Goal: Task Accomplishment & Management: Use online tool/utility

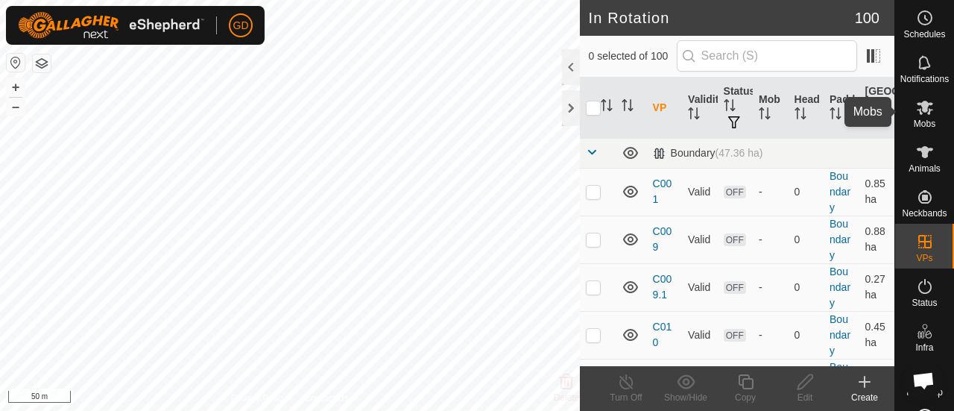
click at [927, 110] on icon at bounding box center [925, 108] width 16 height 14
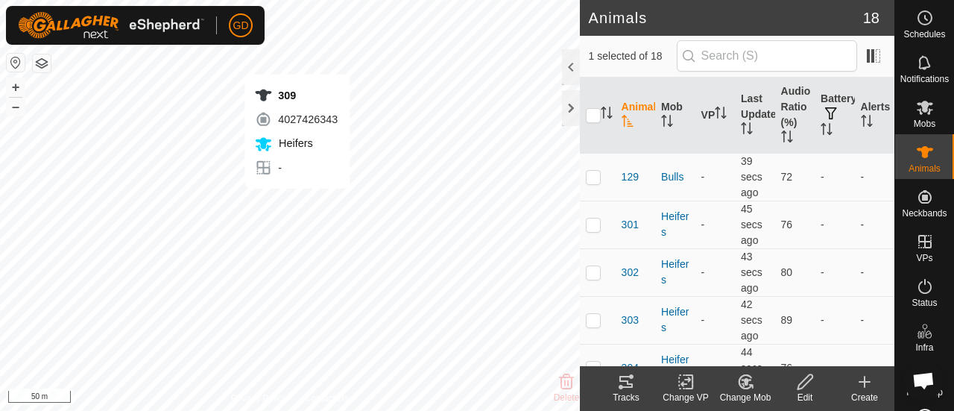
checkbox input "true"
checkbox input "false"
click at [634, 380] on icon at bounding box center [626, 382] width 18 height 18
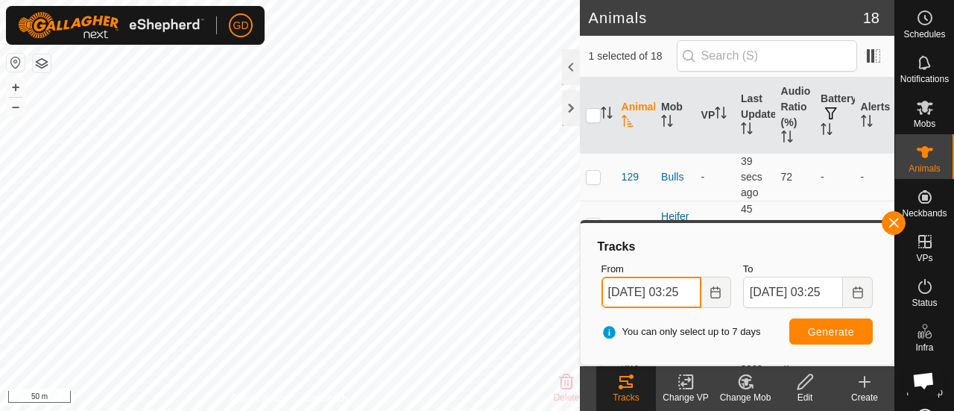
click at [620, 292] on input "01 Oct, 2025 03:25" at bounding box center [652, 292] width 100 height 31
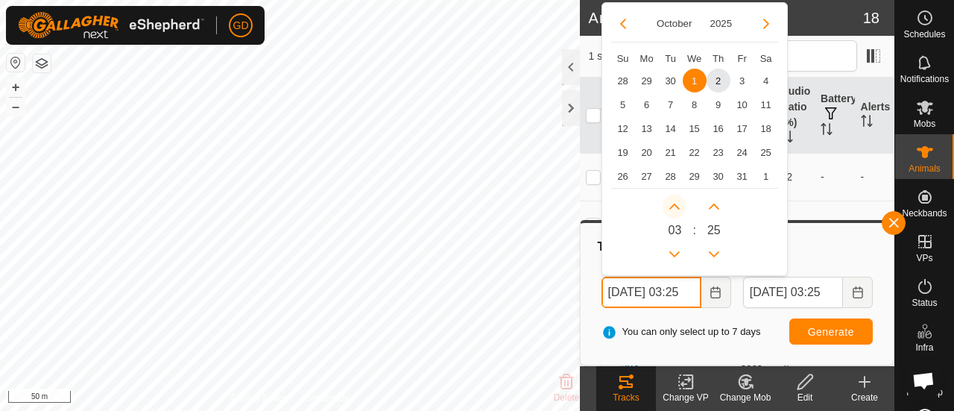
click at [675, 205] on button "Next Hour" at bounding box center [675, 207] width 24 height 24
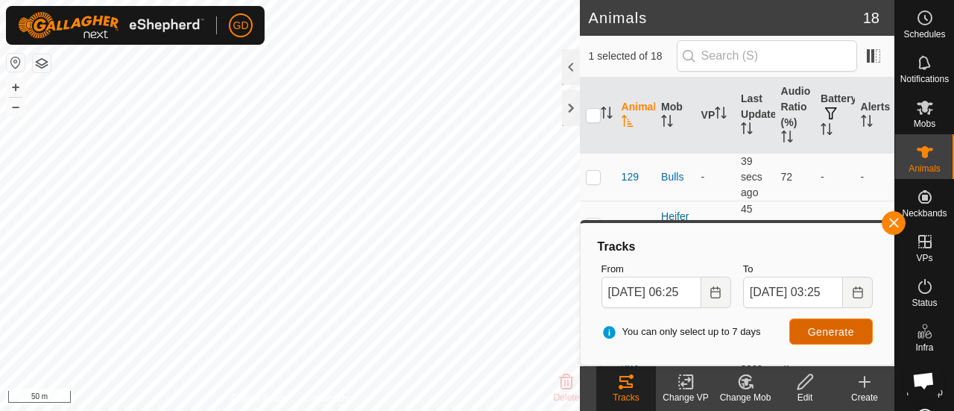
click at [825, 326] on span "Generate" at bounding box center [831, 332] width 46 height 12
click at [827, 328] on span "Generate" at bounding box center [831, 332] width 46 height 12
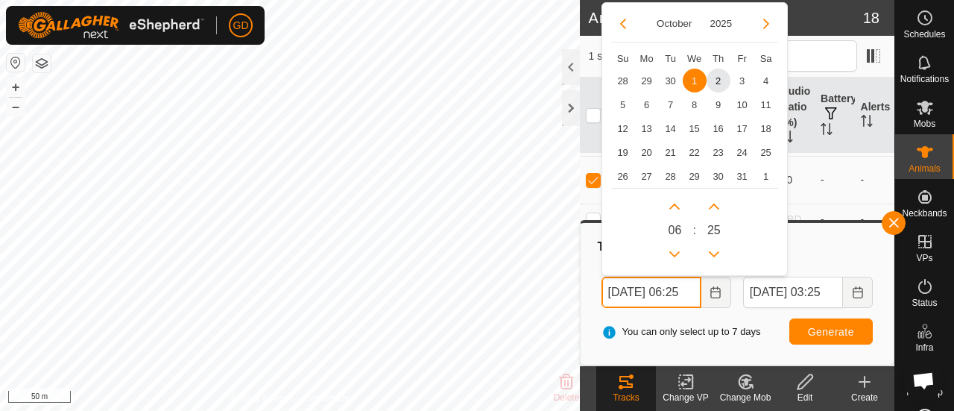
click at [684, 293] on input "01 Oct, 2025 06:25" at bounding box center [652, 292] width 100 height 31
drag, startPoint x: 680, startPoint y: 230, endPoint x: 660, endPoint y: 230, distance: 20.1
click at [660, 230] on div "0 6 : 25" at bounding box center [694, 227] width 167 height 78
click at [672, 207] on button "Next Hour" at bounding box center [675, 207] width 24 height 24
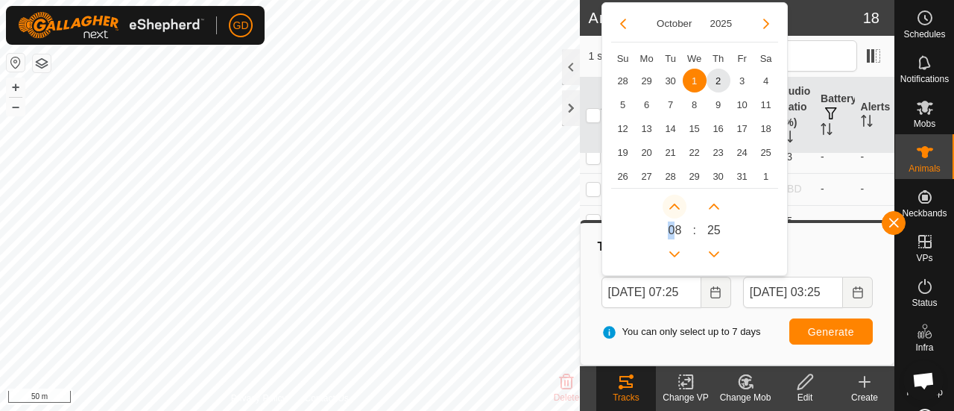
click at [672, 207] on button "Next Hour" at bounding box center [675, 207] width 24 height 24
click at [672, 207] on icon "Next Hour" at bounding box center [675, 207] width 12 height 12
click at [672, 207] on button "Next Hour" at bounding box center [675, 207] width 24 height 24
click at [673, 208] on span "Next Hour" at bounding box center [673, 208] width 0 height 0
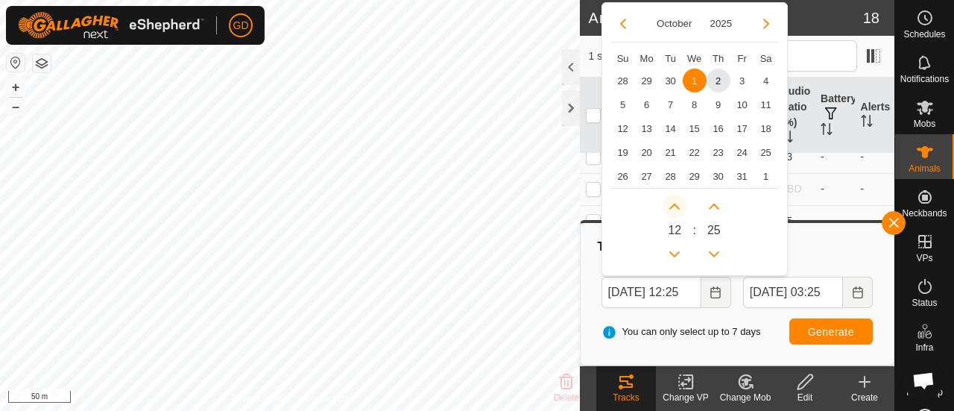
click at [672, 207] on button "Next Hour" at bounding box center [675, 207] width 24 height 24
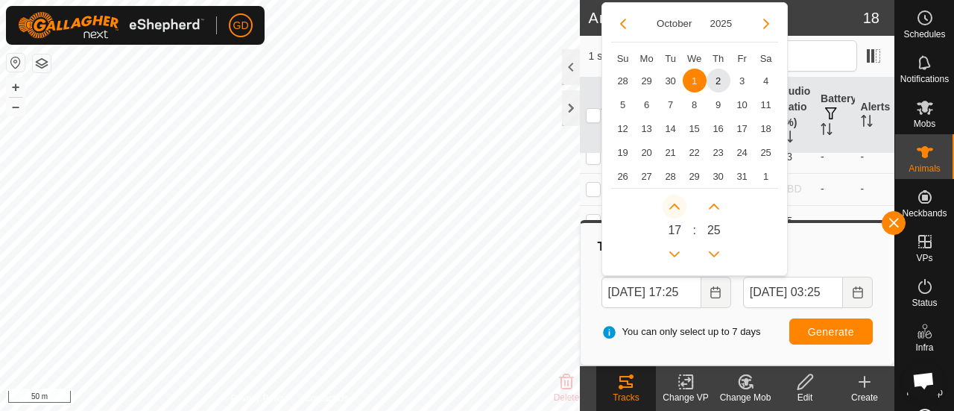
click at [673, 208] on span "Next Hour" at bounding box center [673, 208] width 0 height 0
type input "01 Oct, 2025 18:25"
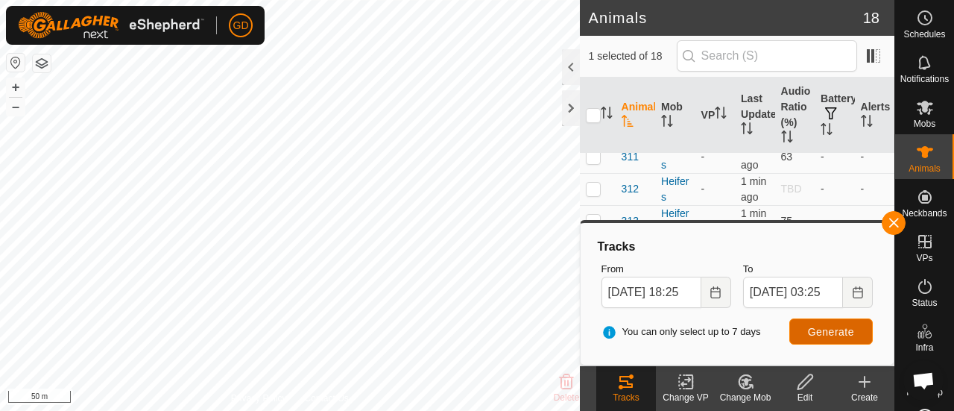
click at [814, 327] on span "Generate" at bounding box center [831, 332] width 46 height 12
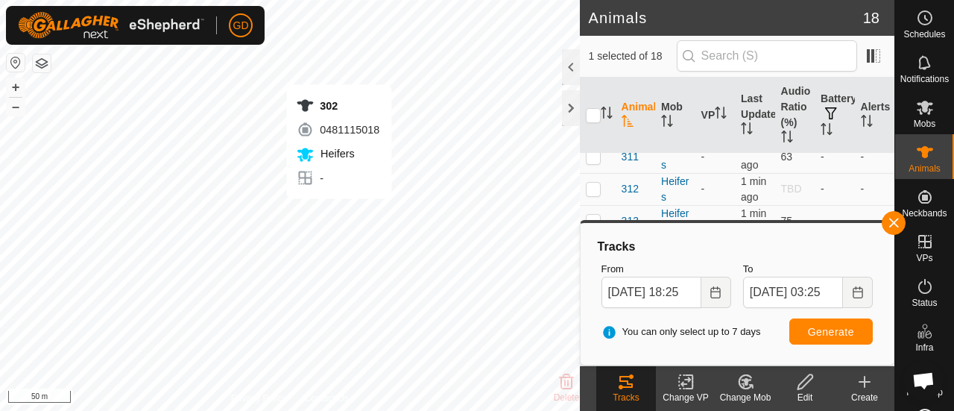
checkbox input "true"
checkbox input "false"
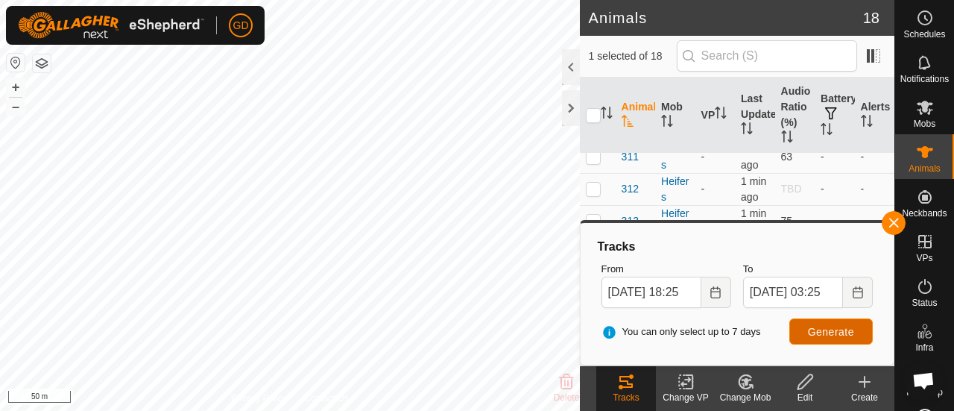
click at [827, 327] on span "Generate" at bounding box center [831, 332] width 46 height 12
click at [13, 79] on button "+" at bounding box center [16, 87] width 18 height 18
click at [15, 87] on button "+" at bounding box center [16, 87] width 18 height 18
checkbox input "false"
click at [816, 326] on span "Generate" at bounding box center [831, 332] width 46 height 12
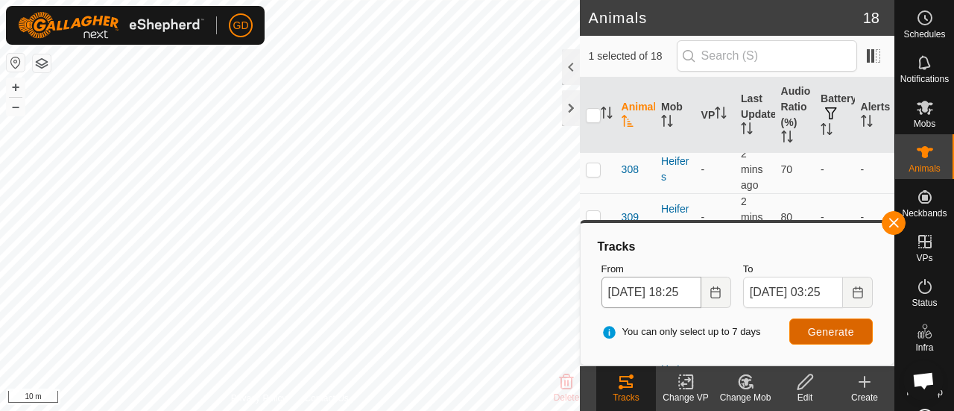
scroll to position [426, 0]
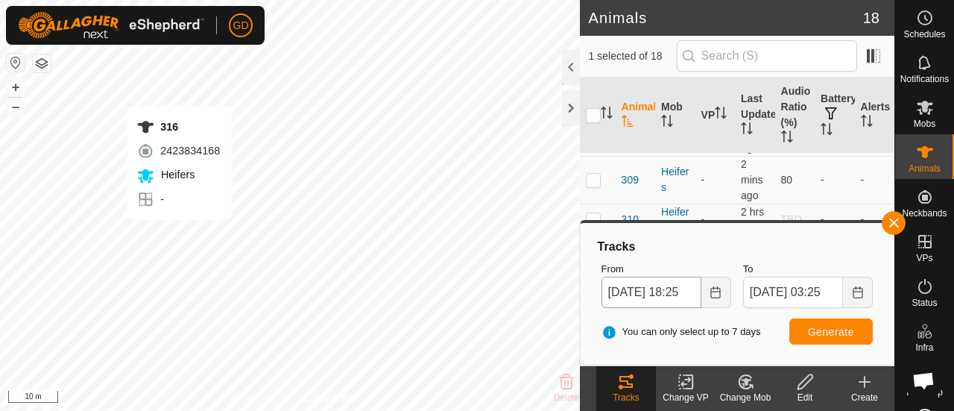
checkbox input "false"
checkbox input "true"
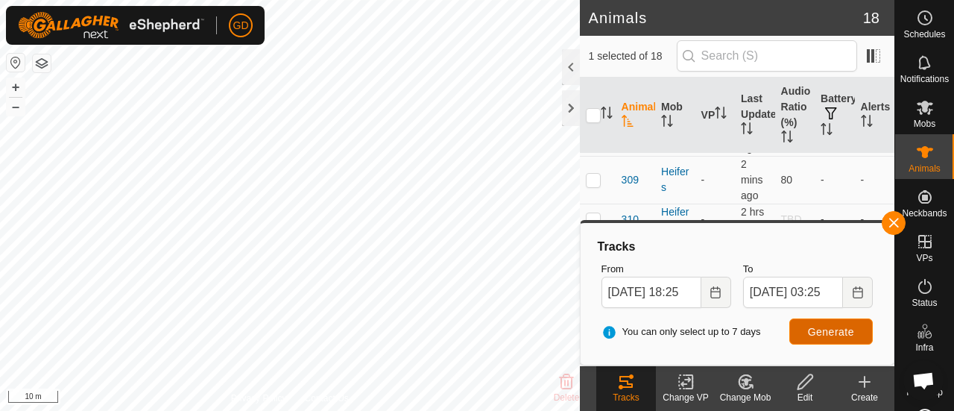
click at [813, 332] on span "Generate" at bounding box center [831, 332] width 46 height 12
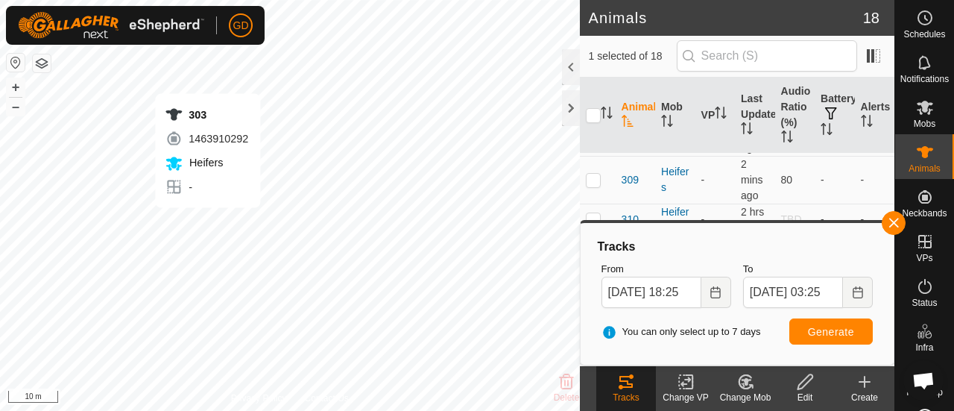
checkbox input "true"
checkbox input "false"
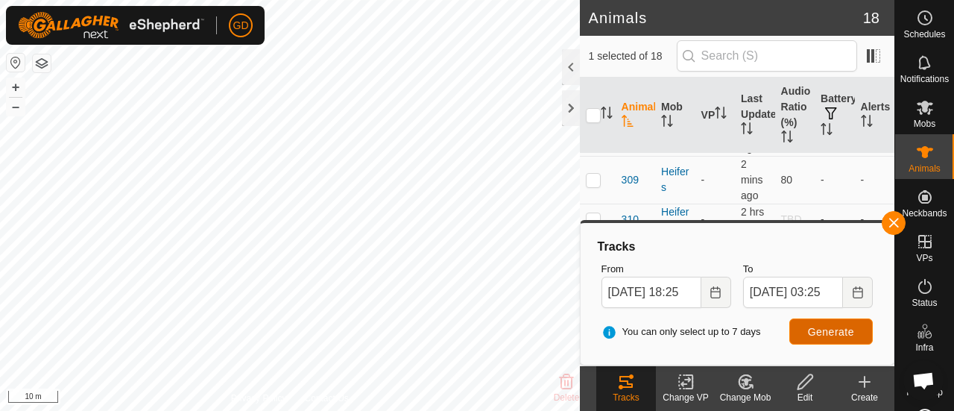
click at [823, 329] on span "Generate" at bounding box center [831, 332] width 46 height 12
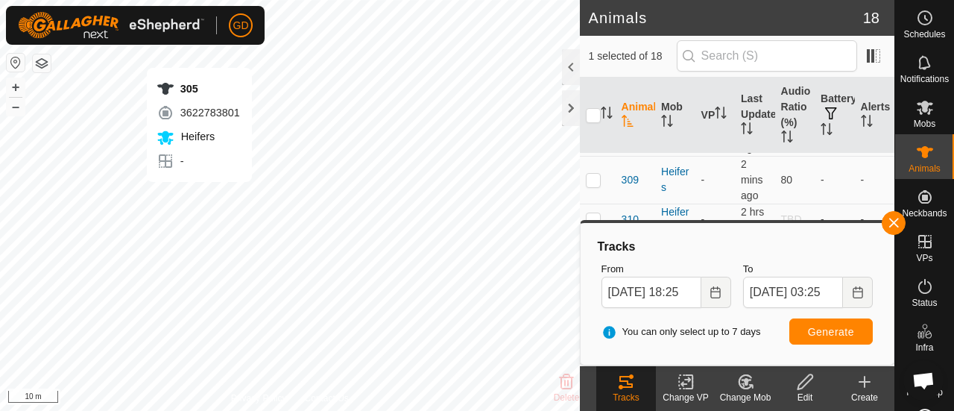
checkbox input "false"
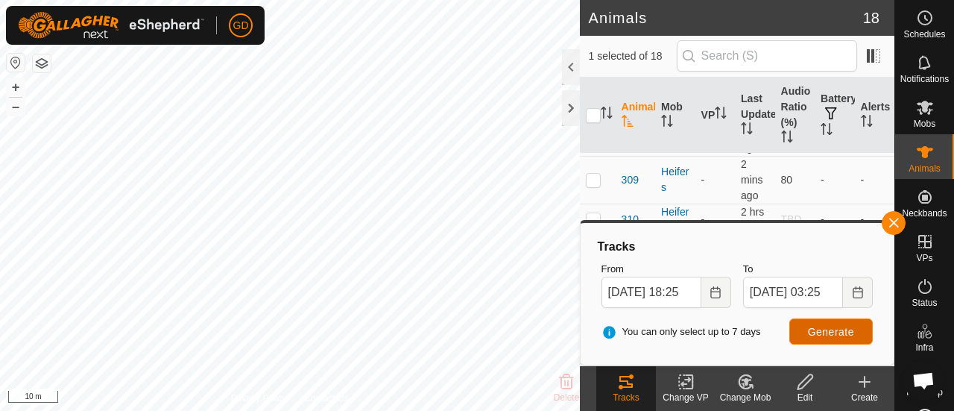
click at [825, 330] on span "Generate" at bounding box center [831, 332] width 46 height 12
checkbox input "false"
checkbox input "true"
click at [825, 333] on span "Generate" at bounding box center [831, 332] width 46 height 12
checkbox input "true"
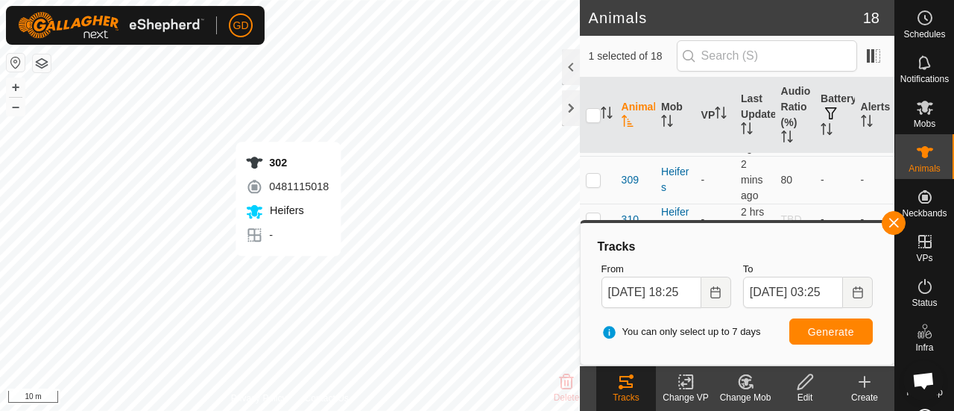
checkbox input "false"
click at [824, 332] on span "Generate" at bounding box center [831, 332] width 46 height 12
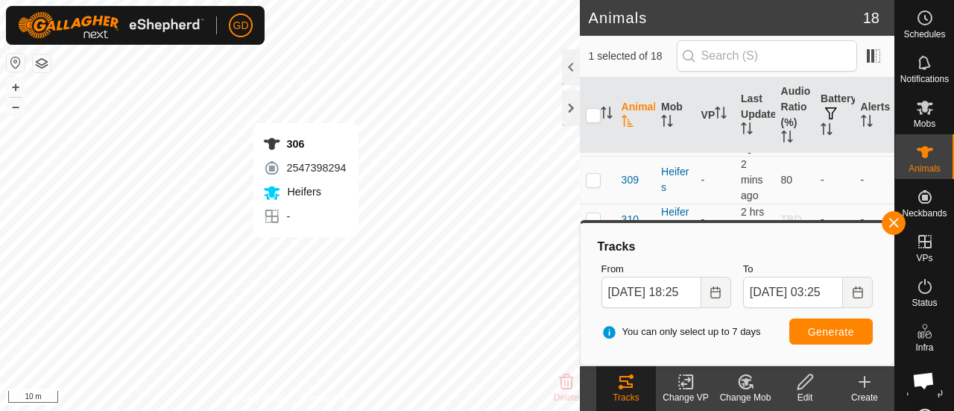
checkbox input "false"
checkbox input "true"
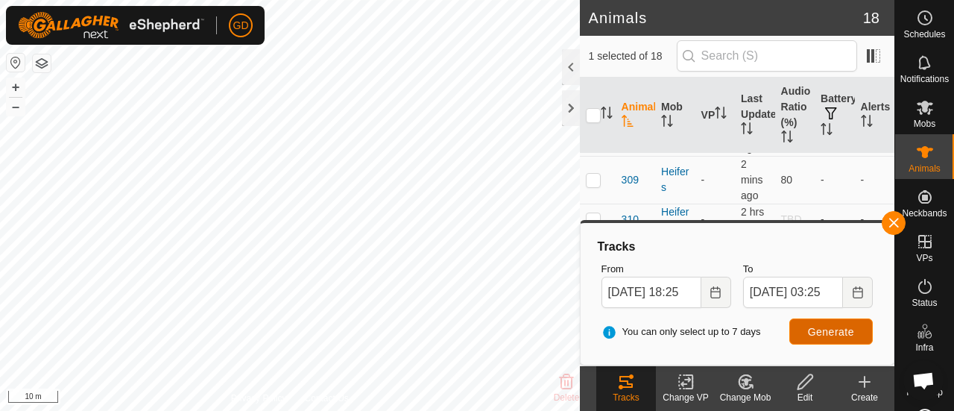
click at [810, 338] on button "Generate" at bounding box center [831, 331] width 83 height 26
click at [16, 104] on button "–" at bounding box center [16, 107] width 18 height 18
